Goal: Task Accomplishment & Management: Complete application form

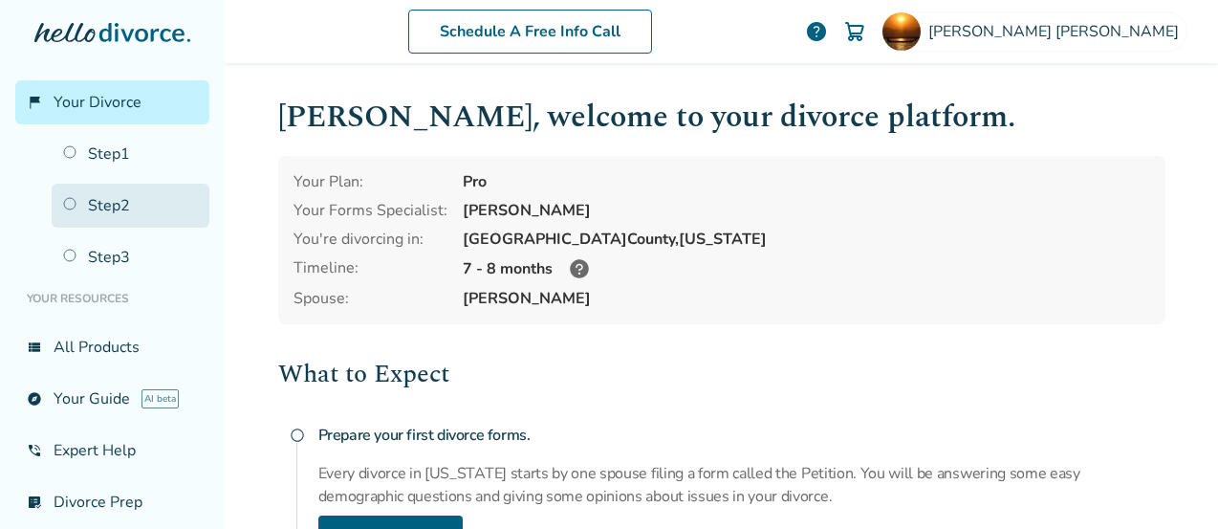
click at [109, 208] on link "Step 2" at bounding box center [131, 206] width 158 height 44
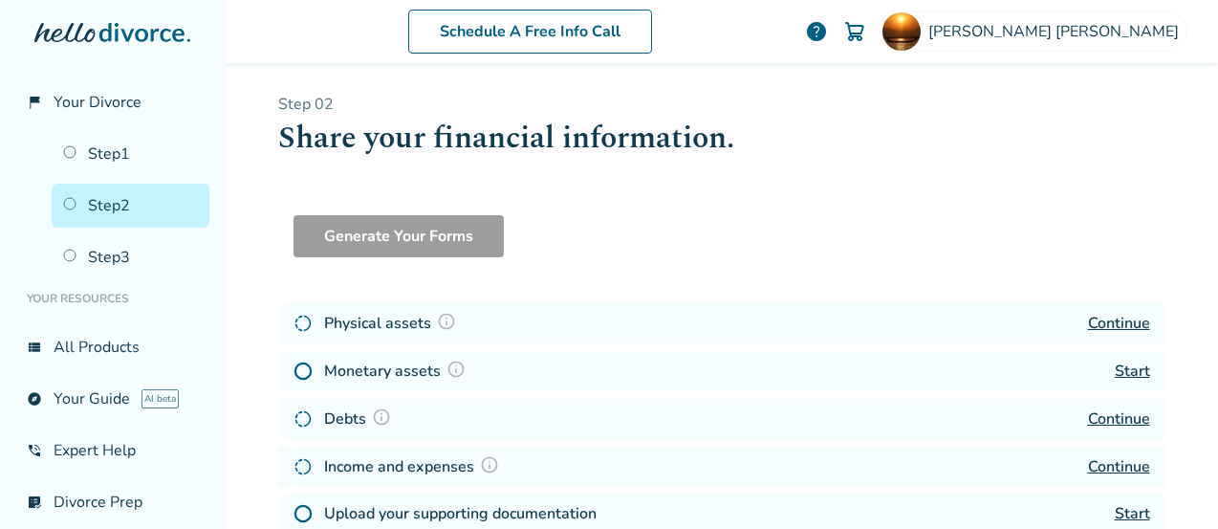
click at [1115, 376] on link "Start" at bounding box center [1132, 370] width 35 height 21
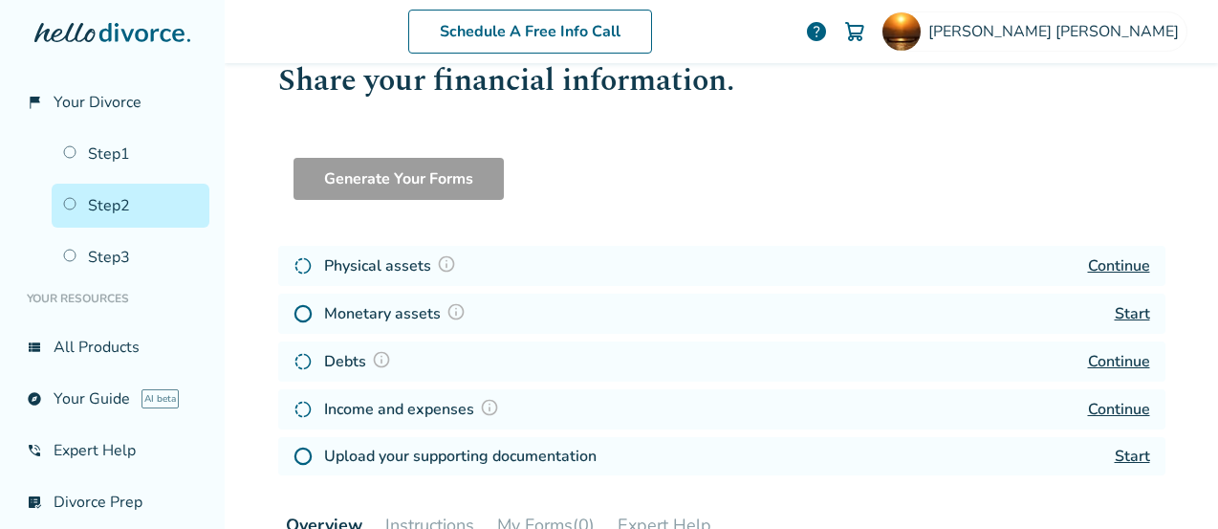
scroll to position [75, 0]
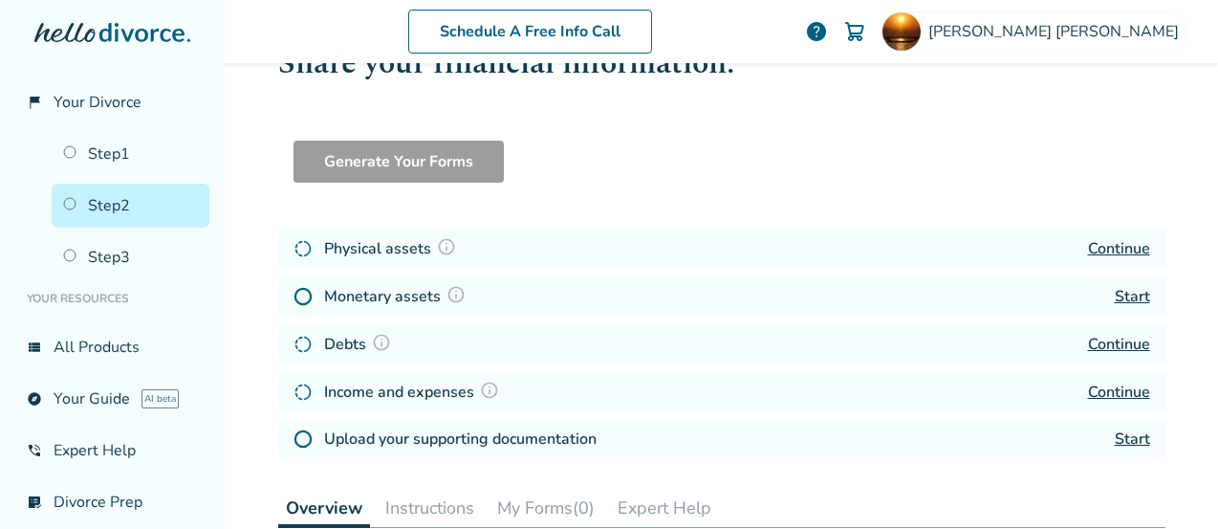
click at [1112, 344] on link "Continue" at bounding box center [1119, 344] width 62 height 21
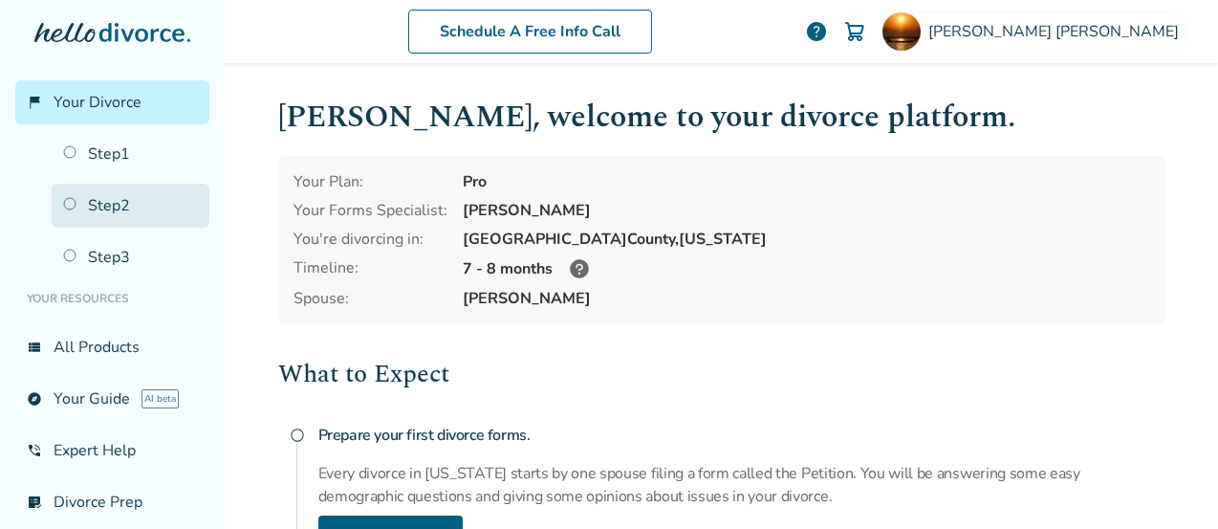
click at [115, 201] on link "Step 2" at bounding box center [131, 206] width 158 height 44
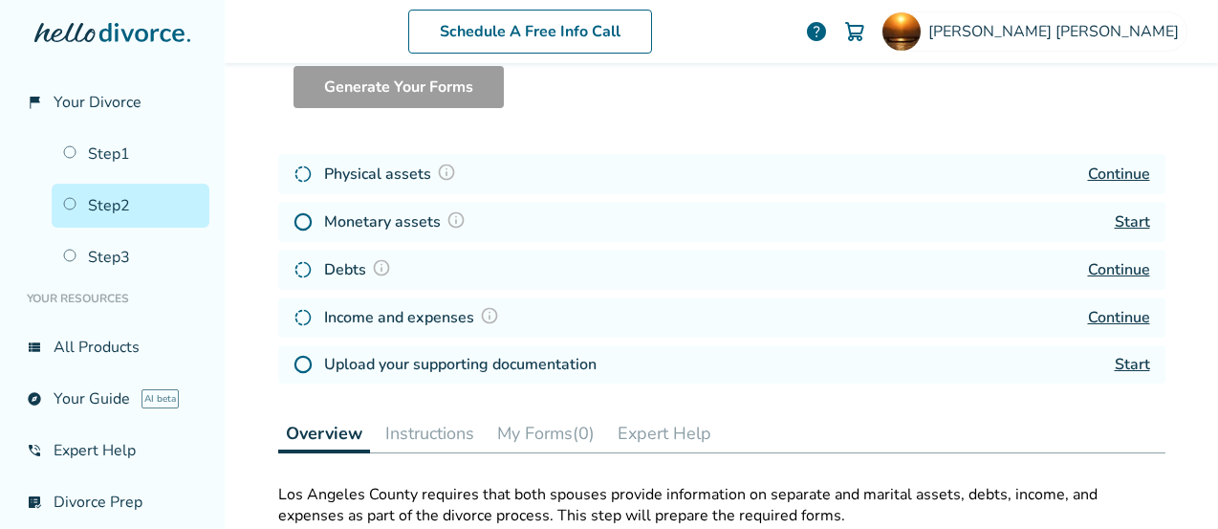
scroll to position [149, 0]
click at [691, 184] on div "Physical assets Continue" at bounding box center [721, 174] width 887 height 40
click at [1114, 309] on link "Continue" at bounding box center [1119, 317] width 62 height 21
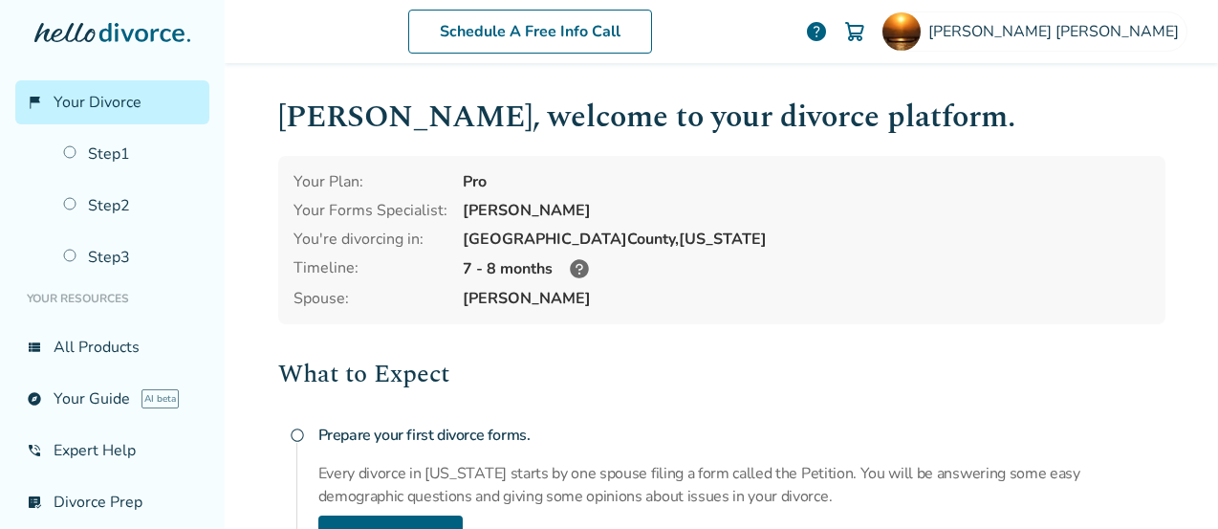
click at [828, 33] on span "help" at bounding box center [816, 31] width 23 height 23
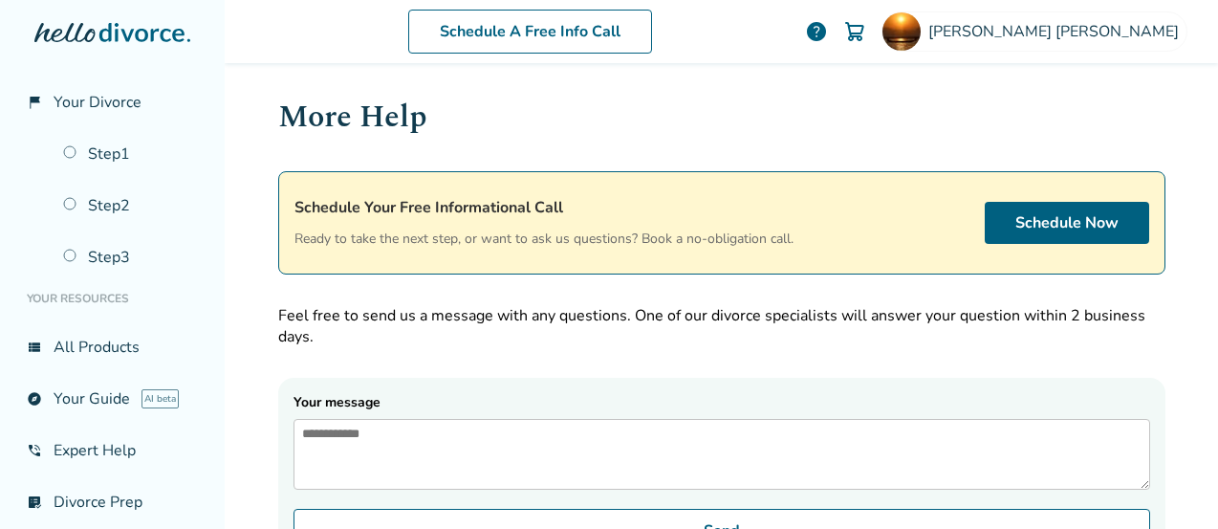
click at [619, 327] on p "Feel free to send us a message with any questions. One of our divorce specialis…" at bounding box center [721, 326] width 887 height 42
click at [108, 184] on link "Step 2" at bounding box center [131, 206] width 158 height 44
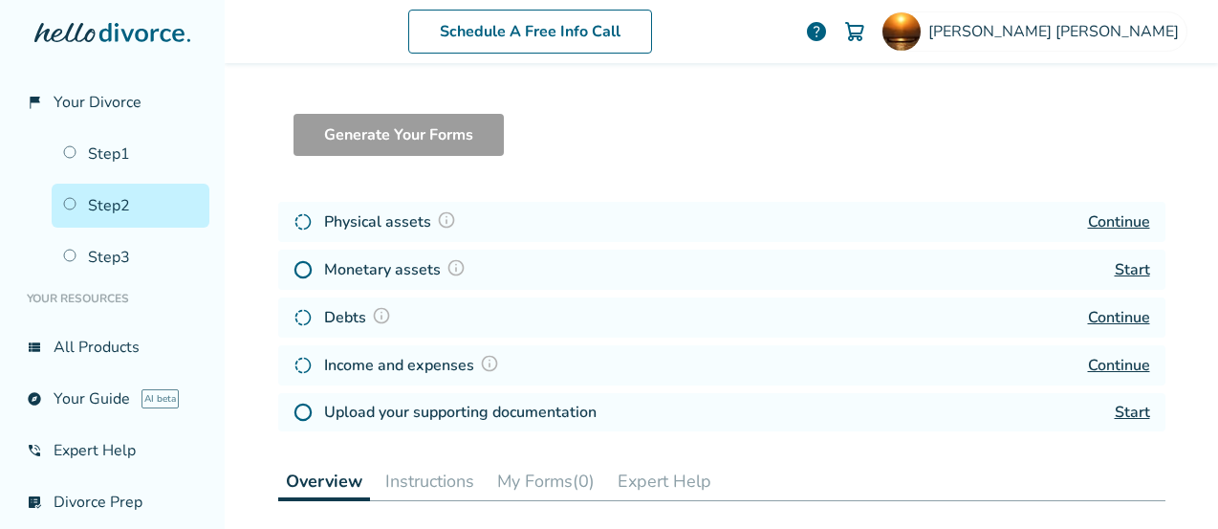
scroll to position [121, 0]
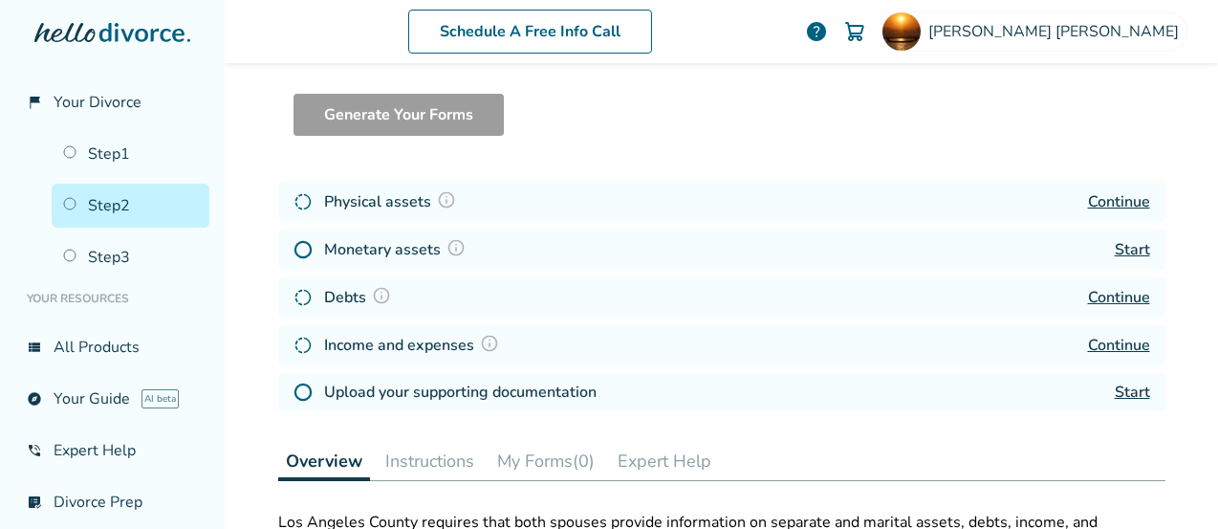
click at [1113, 203] on link "Continue" at bounding box center [1119, 201] width 62 height 21
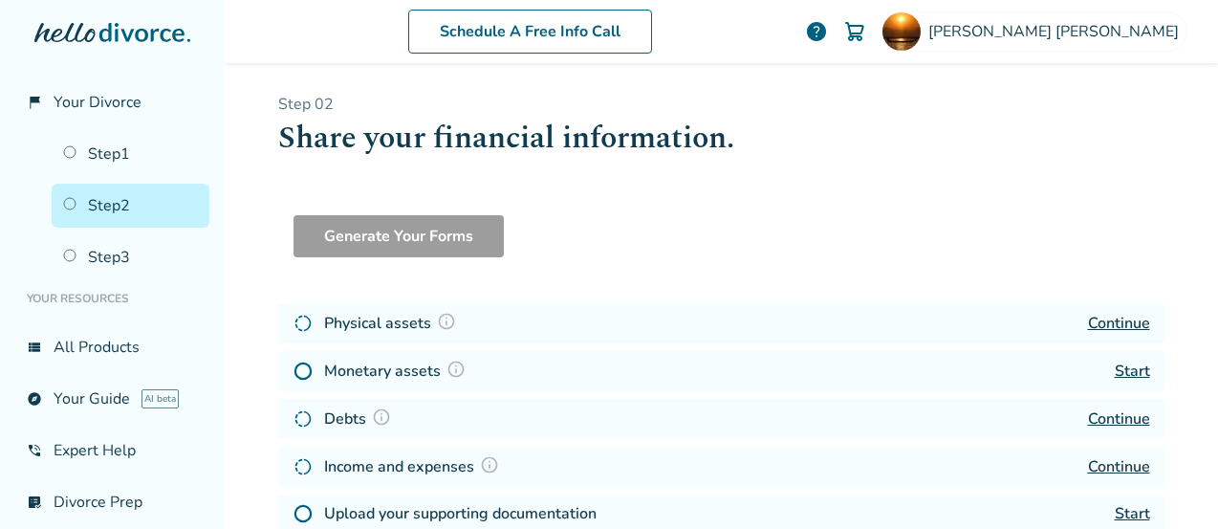
click at [695, 357] on div "Monetary assets Start" at bounding box center [721, 371] width 887 height 40
click at [661, 254] on div "Generate Your Forms" at bounding box center [721, 236] width 856 height 42
click at [685, 315] on div "Physical assets Continue" at bounding box center [721, 323] width 887 height 40
click at [1120, 316] on link "Continue" at bounding box center [1119, 323] width 62 height 21
click at [1115, 376] on link "Start" at bounding box center [1132, 370] width 35 height 21
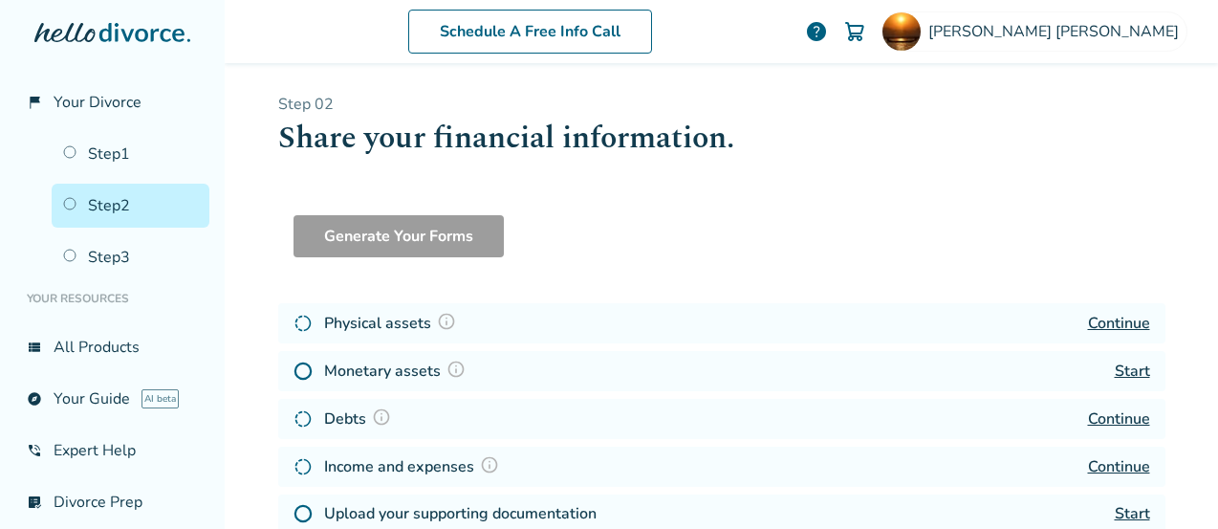
click at [1113, 423] on link "Continue" at bounding box center [1119, 418] width 62 height 21
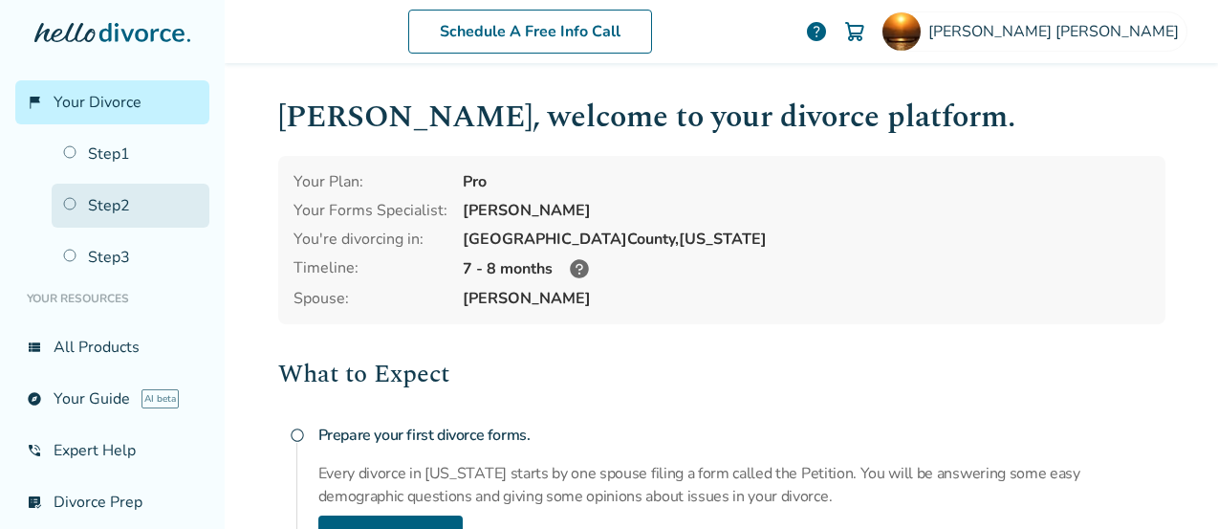
click at [119, 202] on link "Step 2" at bounding box center [131, 206] width 158 height 44
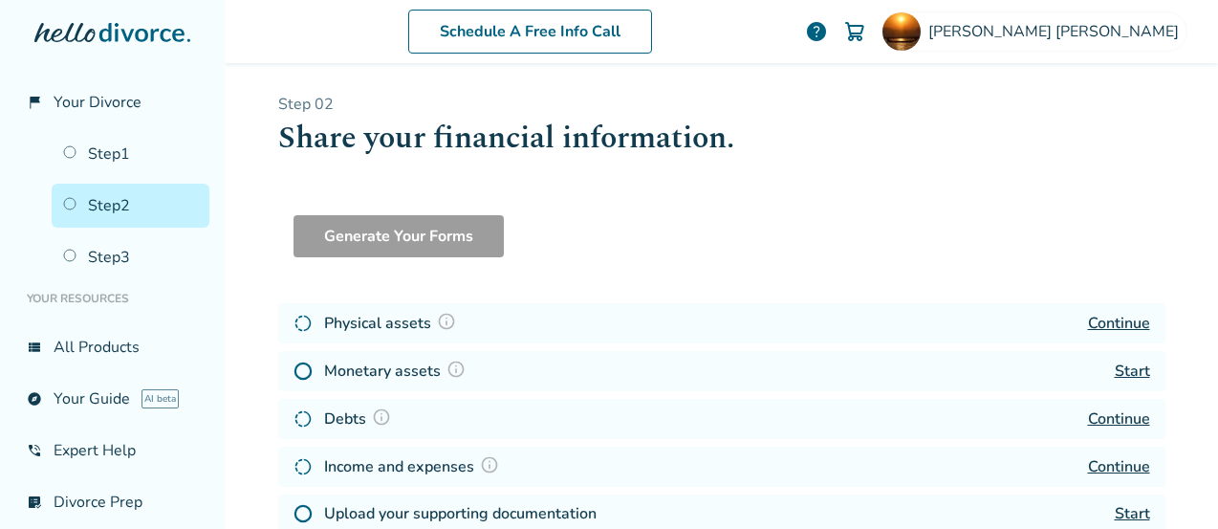
click at [1113, 466] on link "Continue" at bounding box center [1119, 466] width 62 height 21
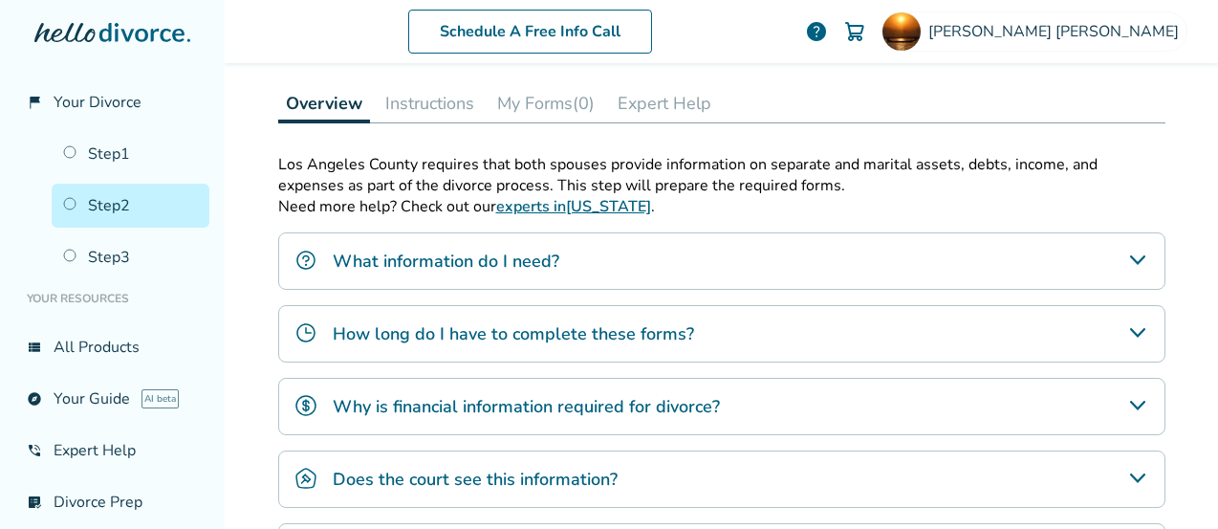
scroll to position [512, 0]
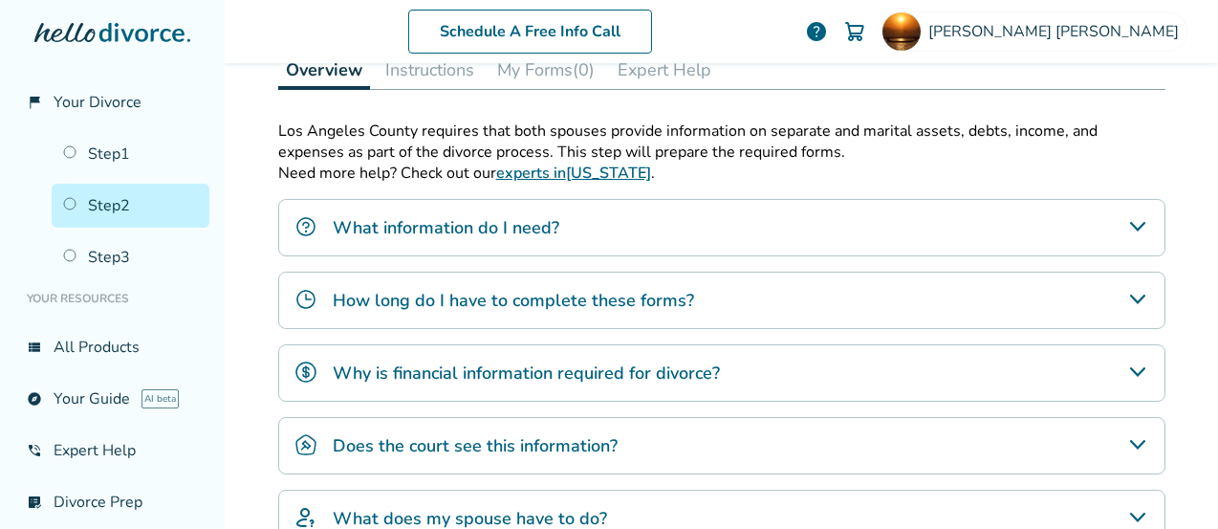
click at [120, 202] on link "Step 2" at bounding box center [131, 206] width 158 height 44
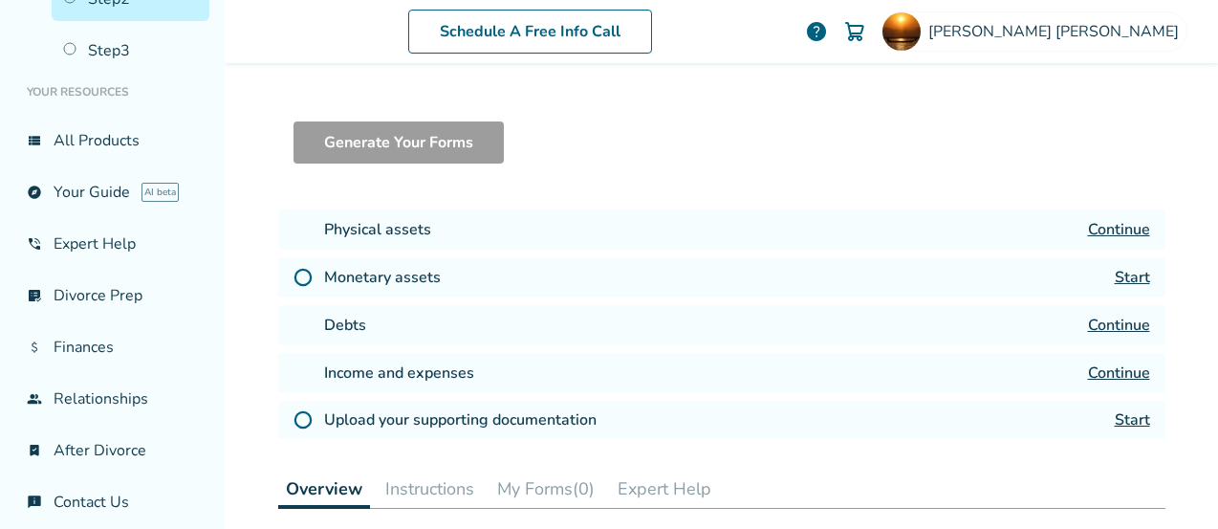
scroll to position [216, 0]
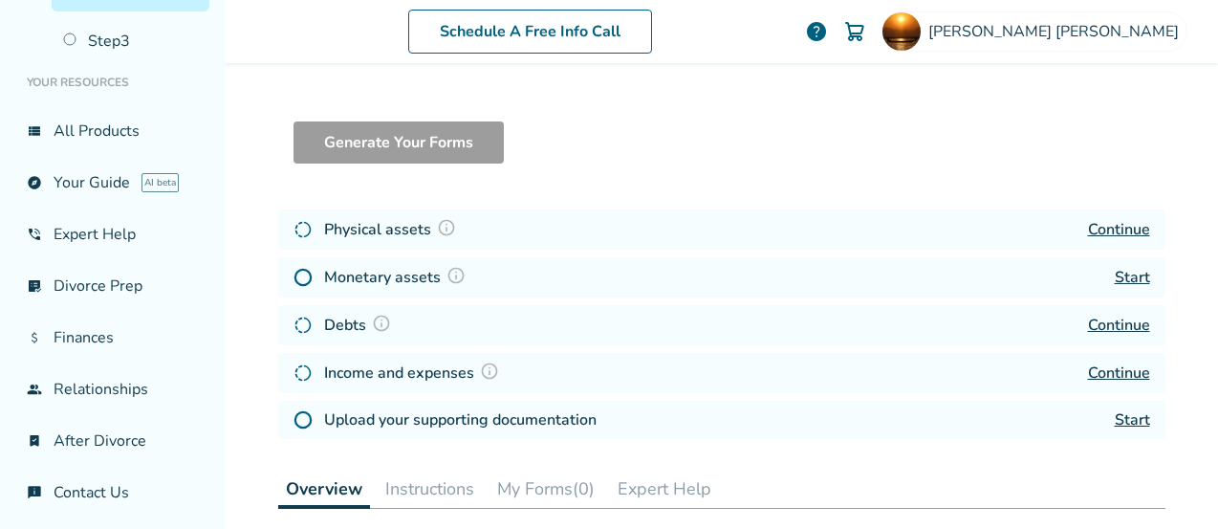
click at [695, 313] on div "Debts Continue" at bounding box center [721, 325] width 887 height 40
